Goal: Subscribe to service/newsletter

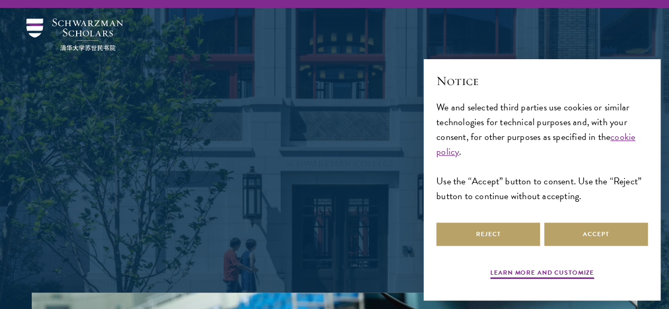
scroll to position [22, 0]
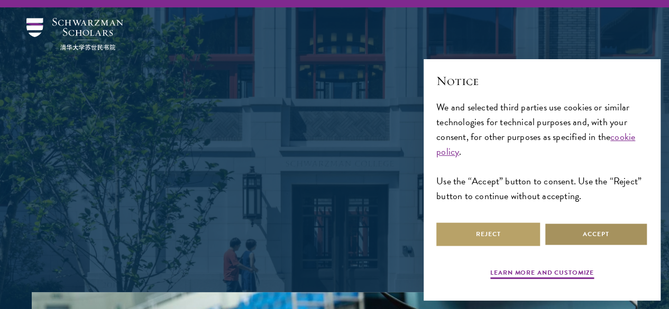
click at [586, 229] on button "Accept" at bounding box center [596, 235] width 104 height 24
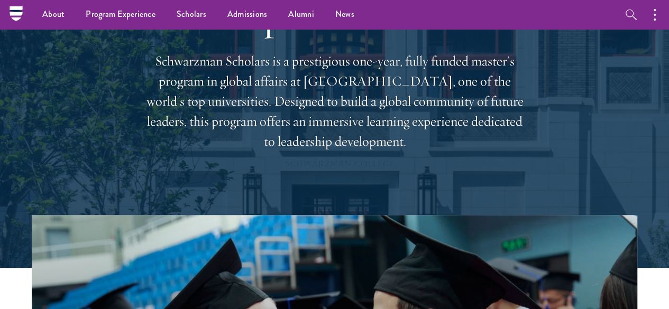
scroll to position [0, 0]
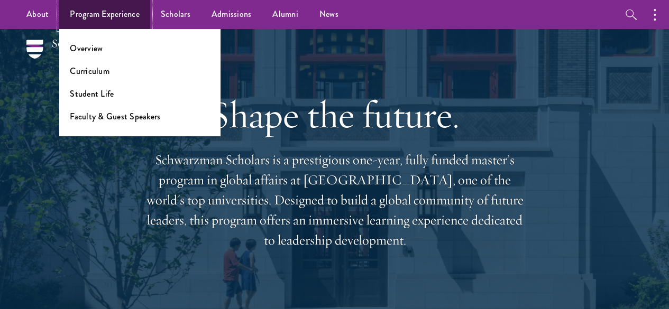
click at [87, 16] on link "Program Experience" at bounding box center [104, 14] width 91 height 29
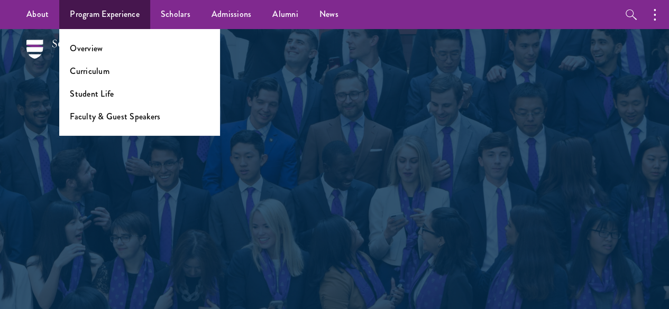
click at [118, 95] on li "Student Life" at bounding box center [140, 94] width 140 height 12
click at [93, 94] on link "Student Life" at bounding box center [92, 94] width 44 height 12
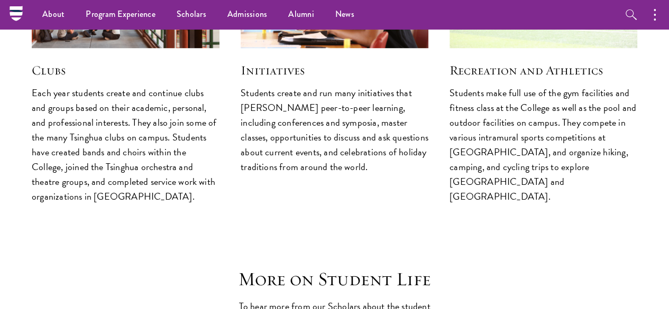
scroll to position [2766, 0]
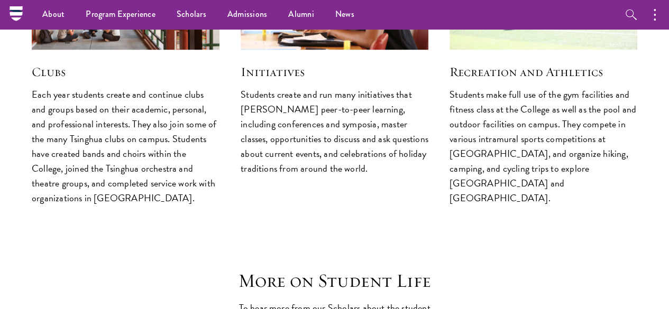
drag, startPoint x: 162, startPoint y: 180, endPoint x: 138, endPoint y: 170, distance: 25.6
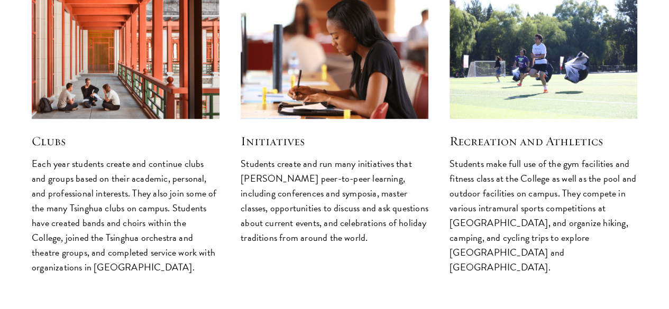
scroll to position [2699, 0]
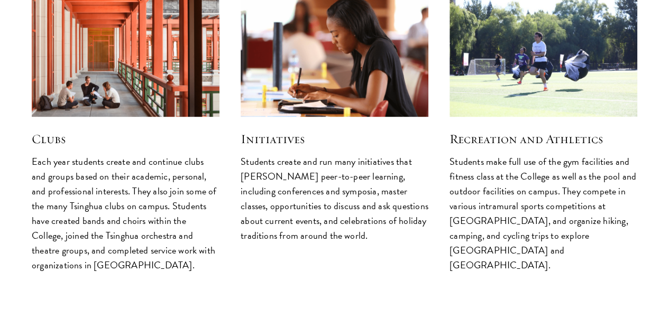
click at [308, 154] on p "Students create and run many initiatives that [PERSON_NAME] peer-to-peer learni…" at bounding box center [335, 198] width 188 height 89
drag, startPoint x: 294, startPoint y: 109, endPoint x: 343, endPoint y: 110, distance: 49.2
click at [343, 154] on p "Students create and run many initiatives that [PERSON_NAME] peer-to-peer learni…" at bounding box center [335, 198] width 188 height 89
drag, startPoint x: 345, startPoint y: 108, endPoint x: 295, endPoint y: 107, distance: 49.7
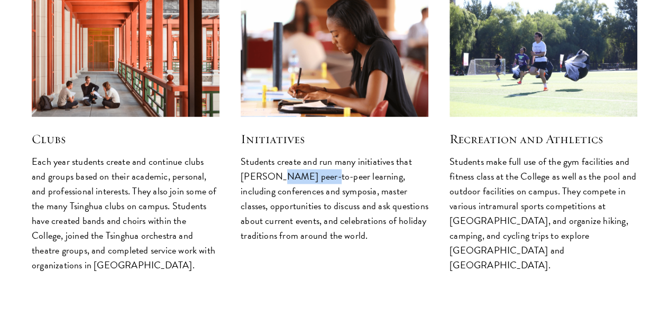
click at [295, 154] on p "Students create and run many initiatives that [PERSON_NAME] peer-to-peer learni…" at bounding box center [335, 198] width 188 height 89
click at [354, 154] on p "Students create and run many initiatives that [PERSON_NAME] peer-to-peer learni…" at bounding box center [335, 198] width 188 height 89
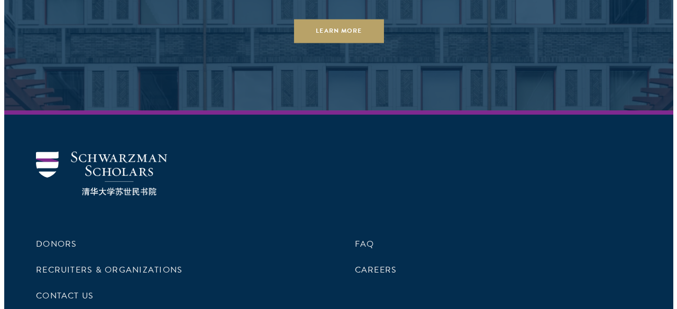
scroll to position [3968, 0]
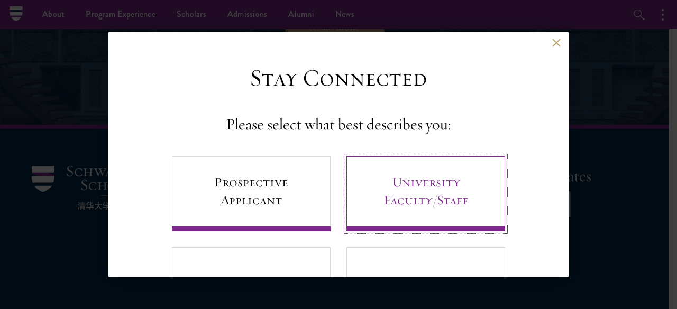
click at [449, 190] on link "University Faculty/Staff" at bounding box center [425, 194] width 159 height 75
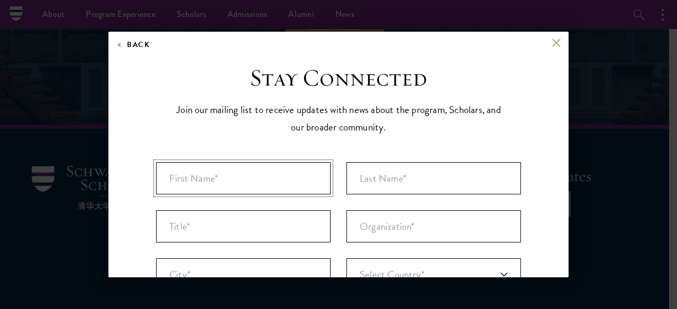
click at [283, 162] on input "First Name* *" at bounding box center [243, 178] width 175 height 32
type input "M"
type input "[PERSON_NAME]"
click at [409, 158] on ul "First Name* * [PERSON_NAME] 8 of 40 max characters Last Name* * 0 of 80 max cha…" at bounding box center [338, 250] width 381 height 192
click at [376, 195] on ul "First Name* * [PERSON_NAME] 8 of 40 max characters Last Name* * 0 of 80 max cha…" at bounding box center [338, 250] width 381 height 192
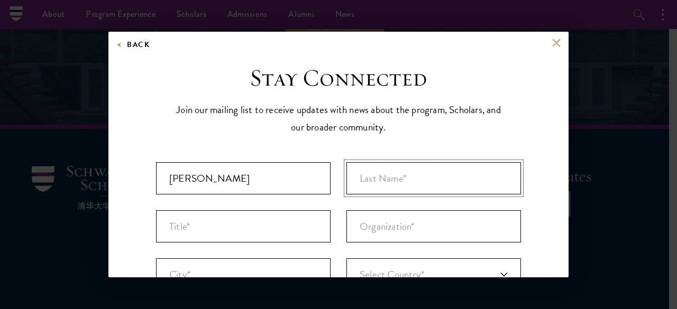
click at [401, 171] on input "Last Name* *" at bounding box center [433, 178] width 175 height 32
type input "Daud"
click at [276, 228] on input "Title *" at bounding box center [243, 226] width 175 height 32
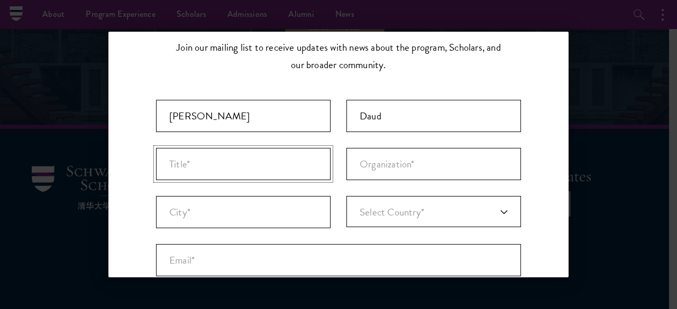
scroll to position [90, 0]
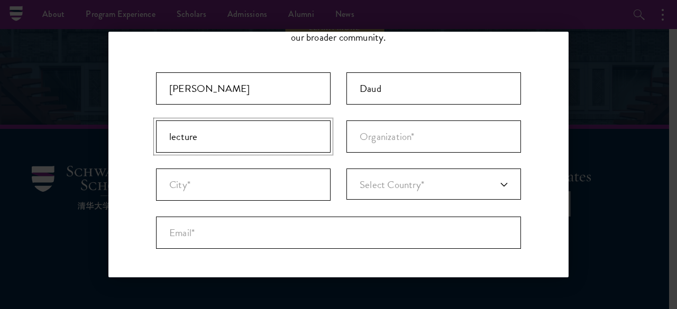
type input "lecture"
click at [388, 150] on input "Organization *" at bounding box center [433, 137] width 175 height 32
type input "[GEOGRAPHIC_DATA]"
click at [255, 181] on input "City* *" at bounding box center [243, 185] width 175 height 32
type input "Jigjiga"
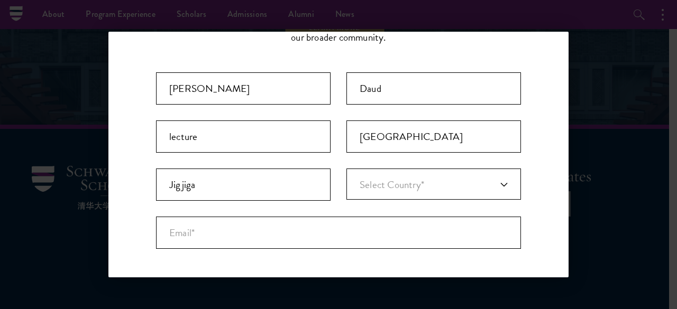
click at [397, 191] on link "Select Country*" at bounding box center [433, 184] width 175 height 31
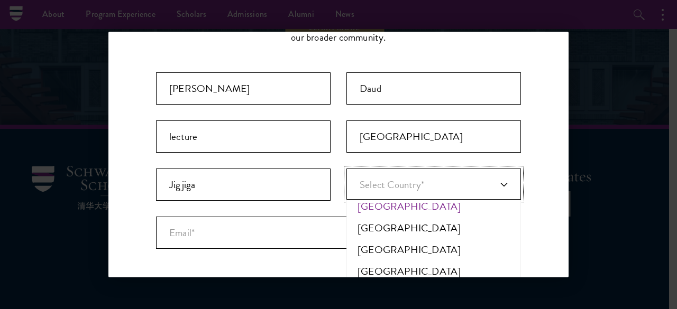
scroll to position [1475, 0]
click at [384, 246] on li "[GEOGRAPHIC_DATA]" at bounding box center [434, 248] width 168 height 22
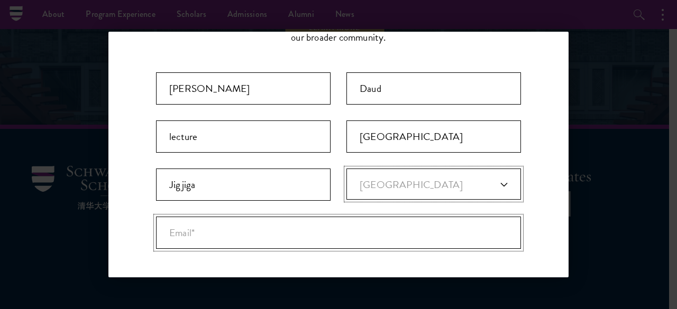
click at [282, 229] on input "Email* *" at bounding box center [338, 233] width 365 height 32
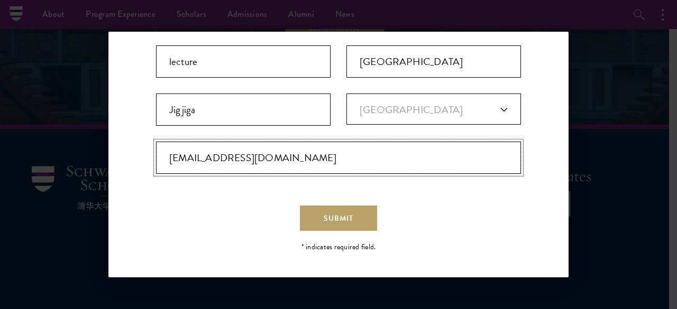
scroll to position [163, 0]
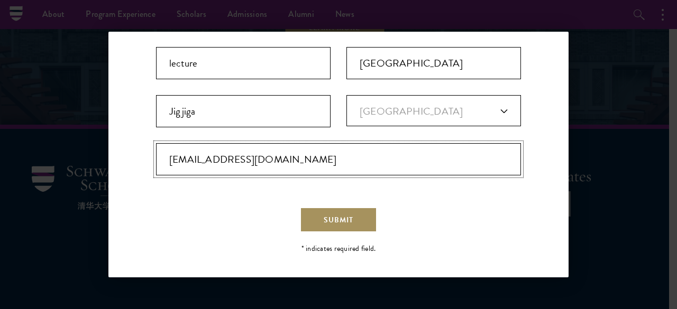
type input "[EMAIL_ADDRESS][DOMAIN_NAME]"
click at [328, 216] on span "Submit" at bounding box center [339, 220] width 30 height 11
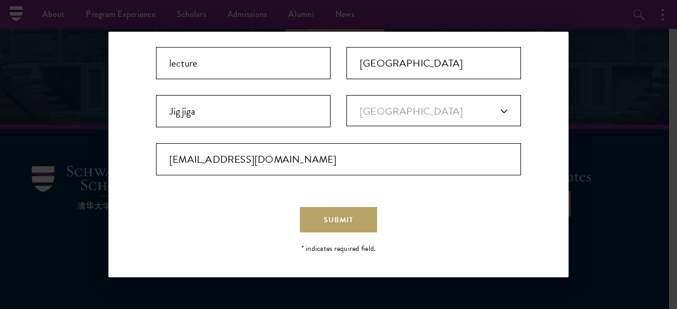
scroll to position [0, 0]
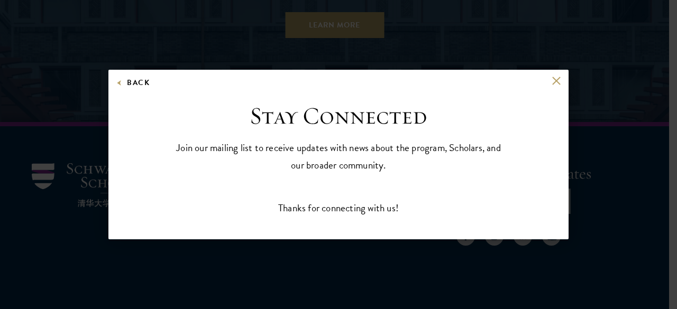
click at [361, 208] on div "Thanks for connecting with us!" at bounding box center [338, 207] width 365 height 15
click at [558, 82] on button at bounding box center [556, 80] width 9 height 9
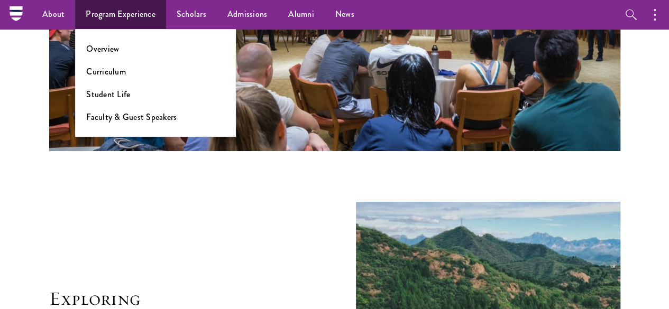
scroll to position [1847, 0]
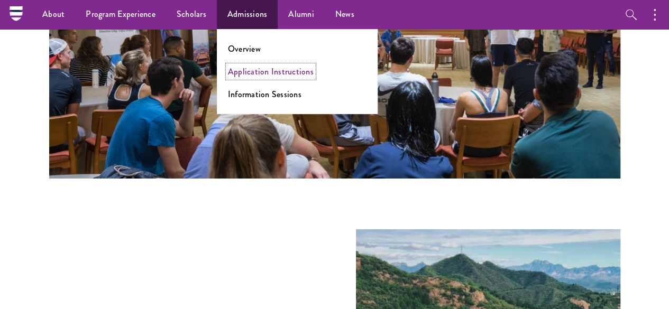
click at [253, 70] on link "Application Instructions" at bounding box center [271, 72] width 86 height 12
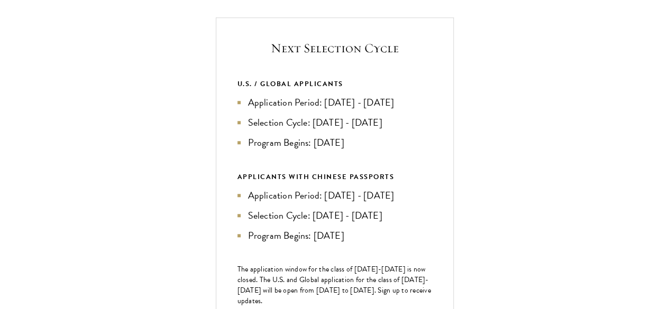
scroll to position [384, 0]
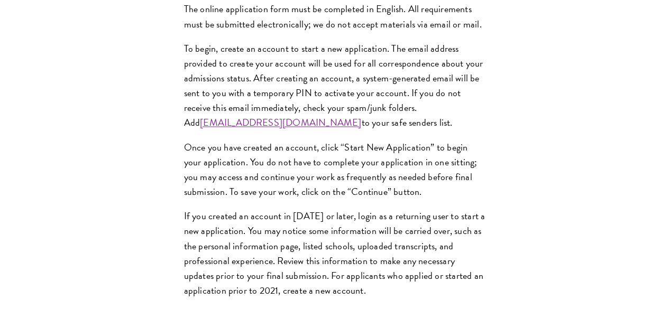
scroll to position [875, 0]
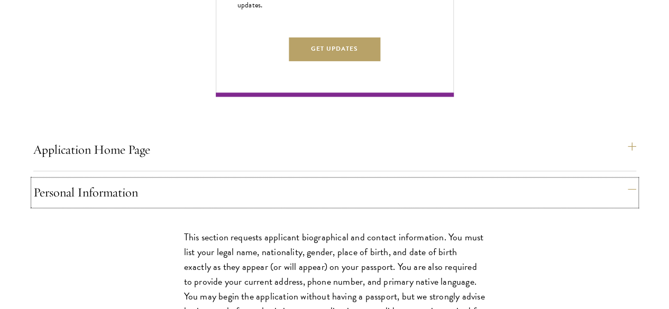
scroll to position [676, 0]
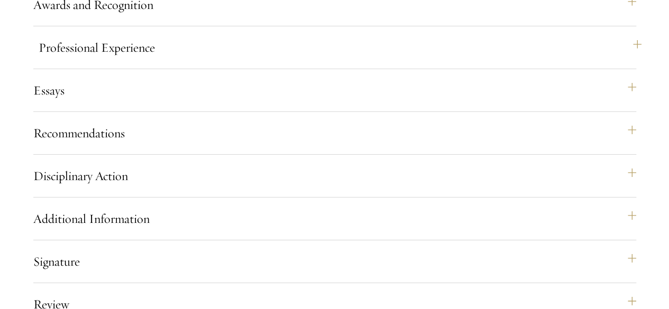
scroll to position [1640, 0]
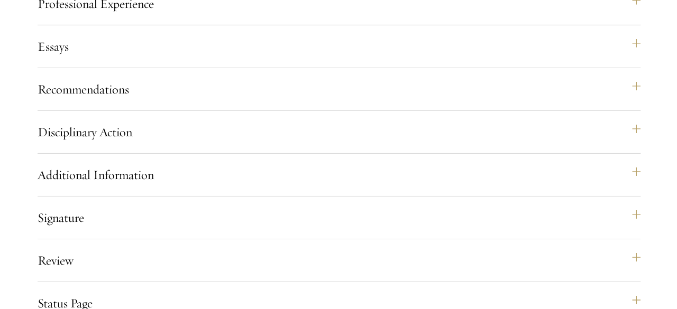
scroll to position [1686, 0]
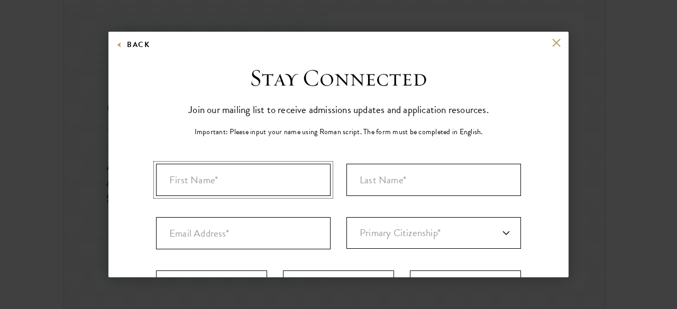
click at [271, 191] on input "First Name*" at bounding box center [243, 180] width 175 height 32
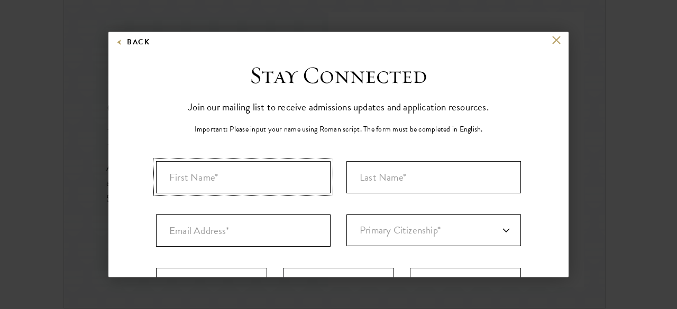
scroll to position [3, 0]
type input "[PERSON_NAME]"
click at [359, 172] on input "Last Name (Family Name)*" at bounding box center [433, 177] width 175 height 32
type input "Daud"
click at [281, 221] on input "Email Address*" at bounding box center [243, 230] width 175 height 32
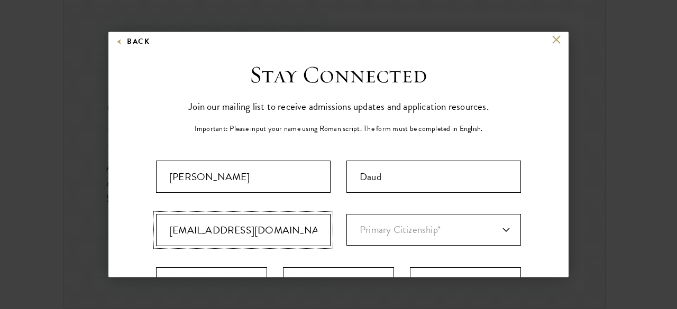
type input "[EMAIL_ADDRESS][DOMAIN_NAME]"
click at [392, 232] on select "Primary Citizenship* Afghanistan Aland Islands Albania Algeria Andorra Angola A…" at bounding box center [433, 230] width 175 height 32
select select "ET"
click at [346, 214] on select "Primary Citizenship* Afghanistan Aland Islands Albania Algeria Andorra Angola A…" at bounding box center [433, 230] width 175 height 32
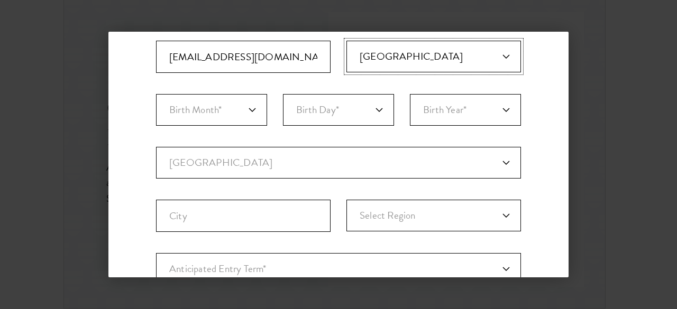
scroll to position [175, 0]
